Goal: Navigation & Orientation: Find specific page/section

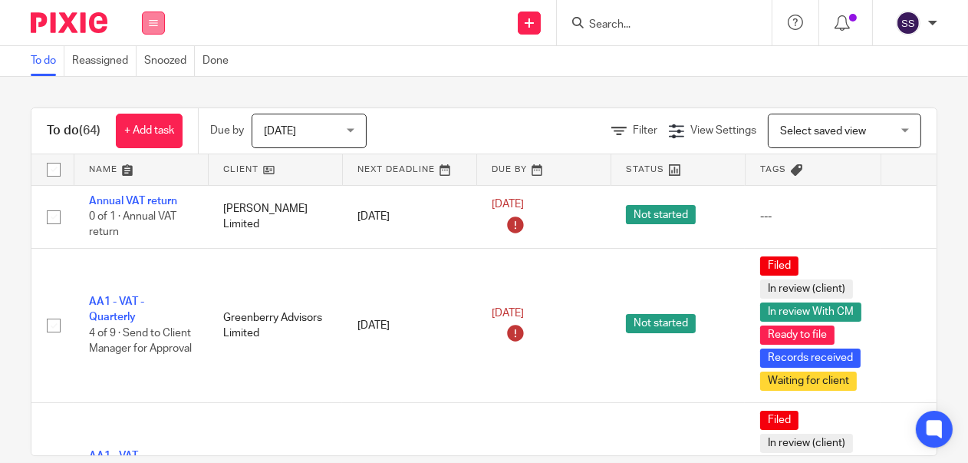
click at [157, 21] on icon at bounding box center [153, 22] width 9 height 9
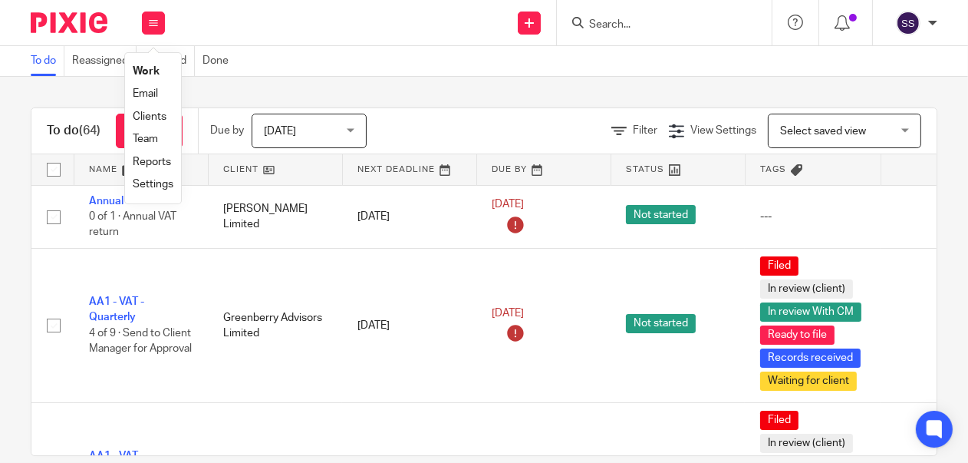
click at [152, 120] on link "Clients" at bounding box center [150, 116] width 34 height 11
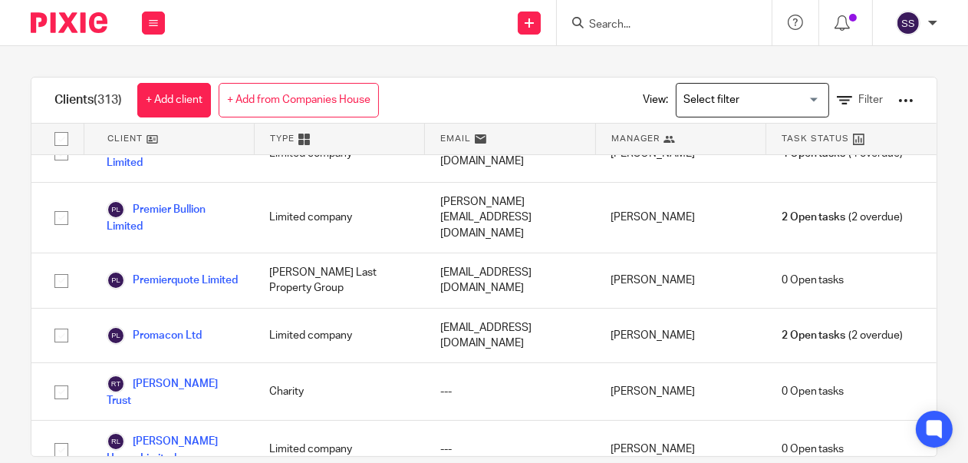
scroll to position [13691, 0]
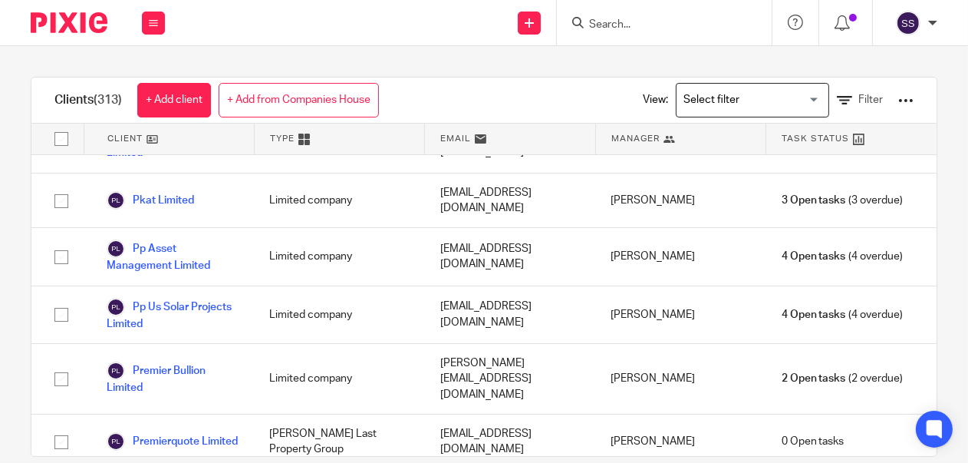
click at [919, 210] on div "Clients (313) + Add client + Add from Companies House View: Loading... Filter C…" at bounding box center [484, 254] width 968 height 417
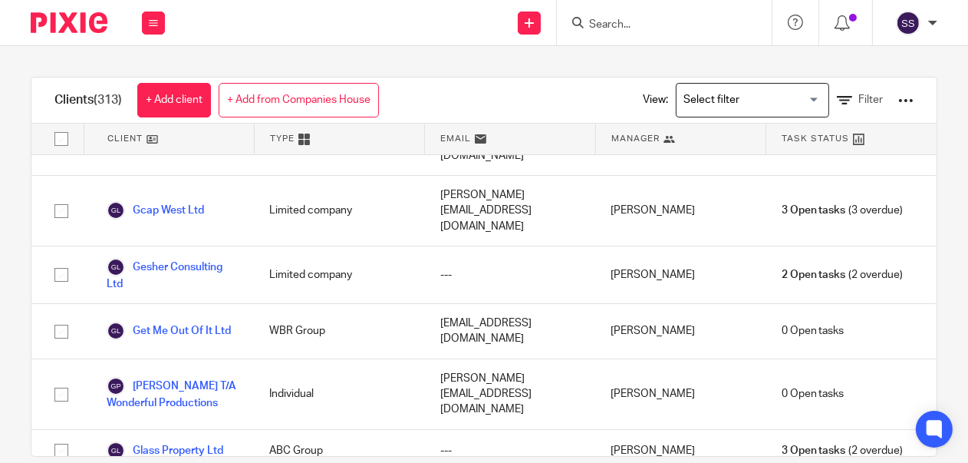
scroll to position [6743, 0]
